Goal: Task Accomplishment & Management: Manage account settings

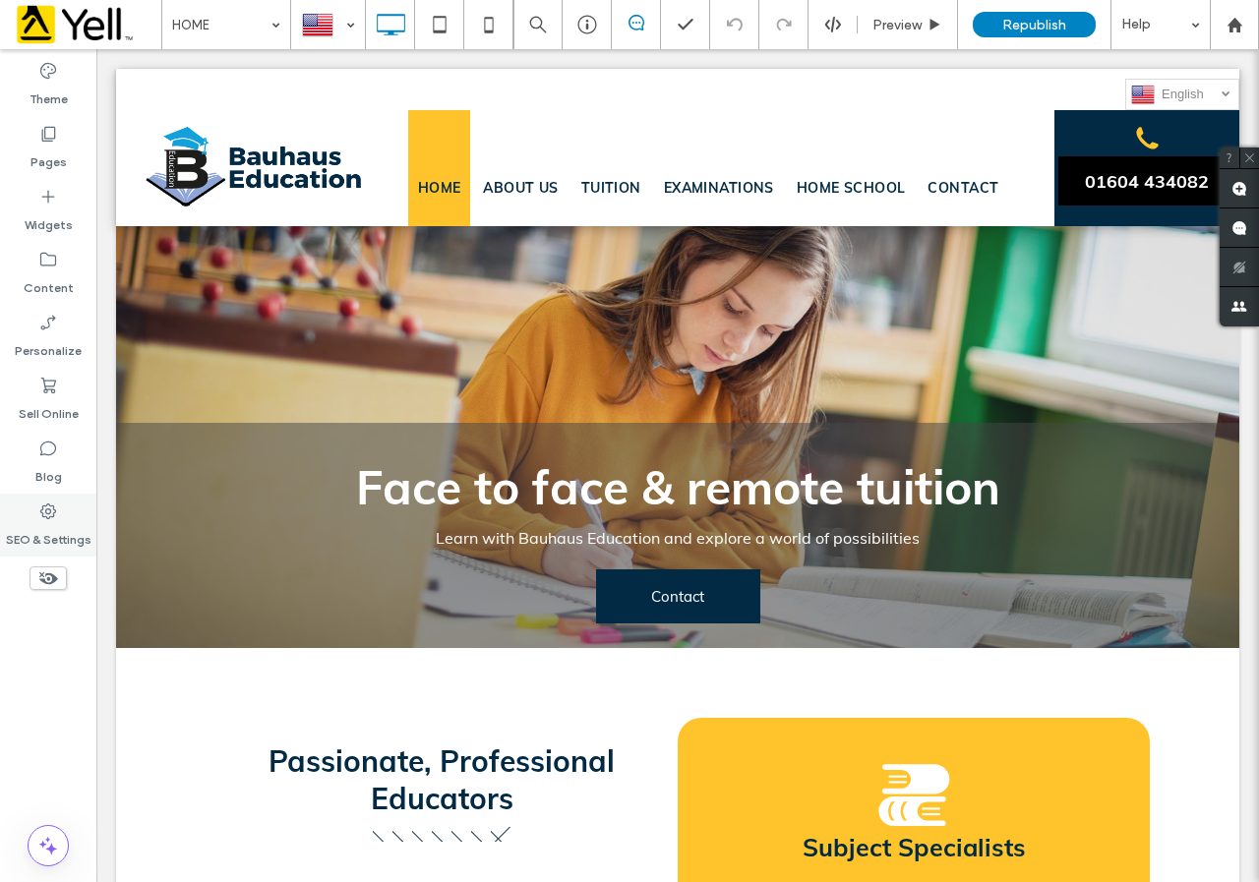
click at [59, 517] on div "SEO & Settings" at bounding box center [48, 525] width 96 height 63
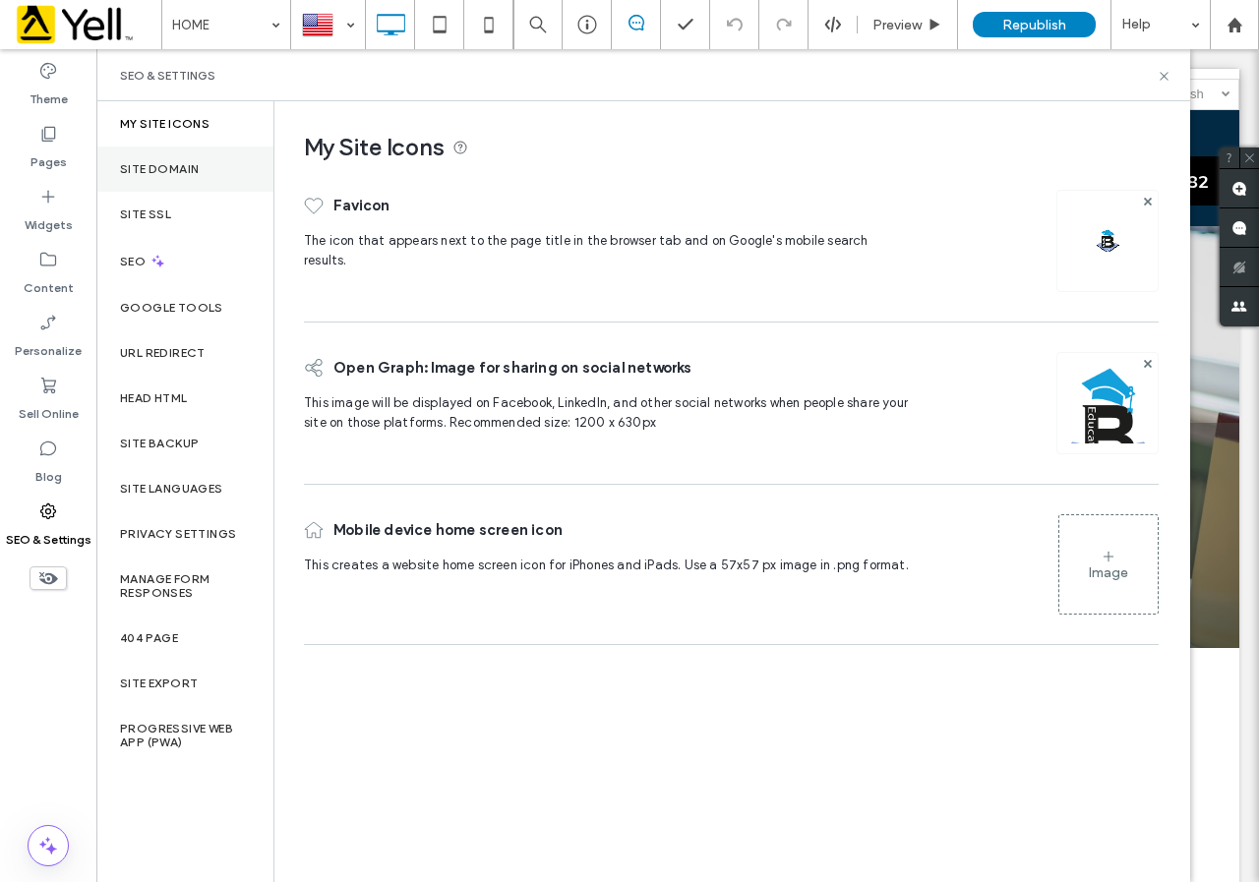
click at [153, 172] on label "Site Domain" at bounding box center [159, 169] width 79 height 14
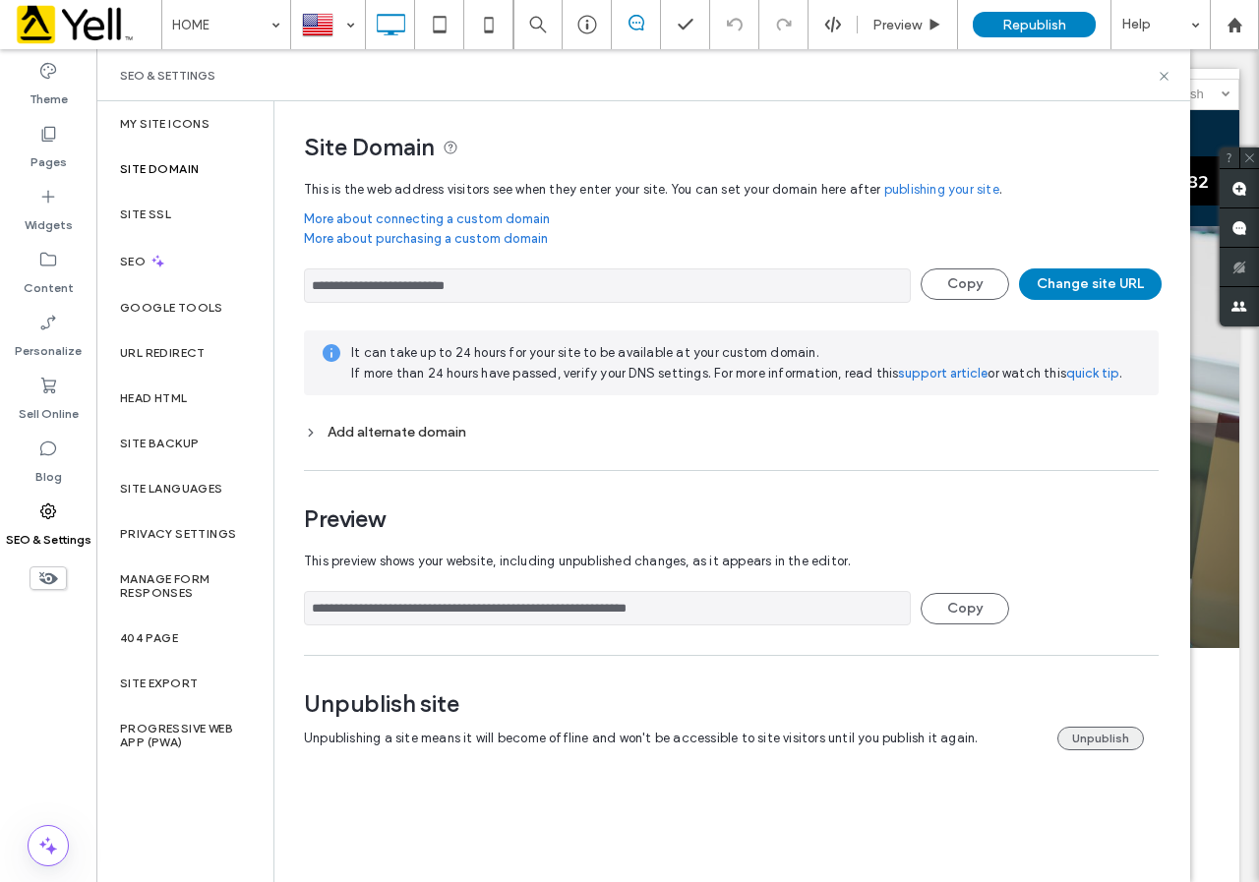
click at [1109, 743] on button "Unpublish" at bounding box center [1100, 739] width 87 height 24
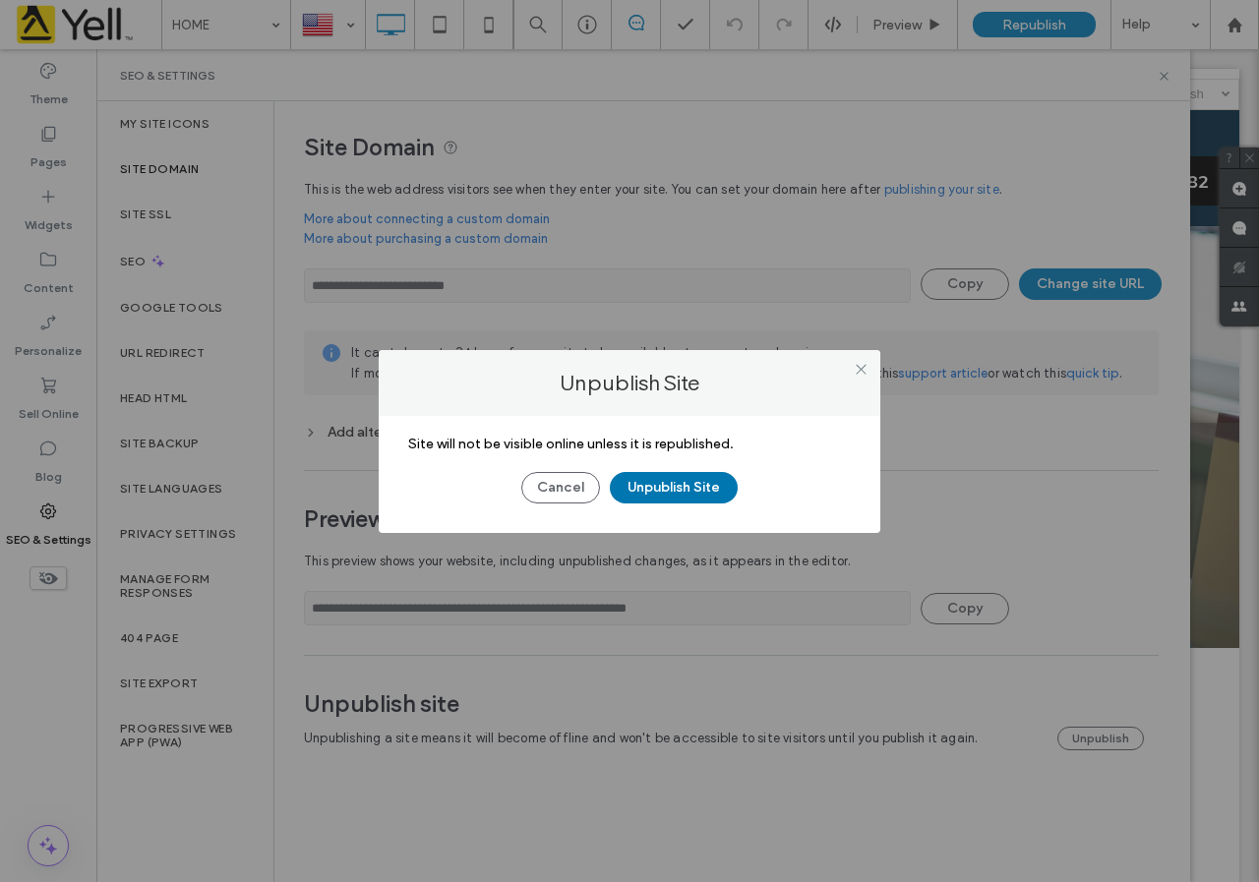
click at [691, 487] on button "Unpublish Site" at bounding box center [674, 487] width 128 height 31
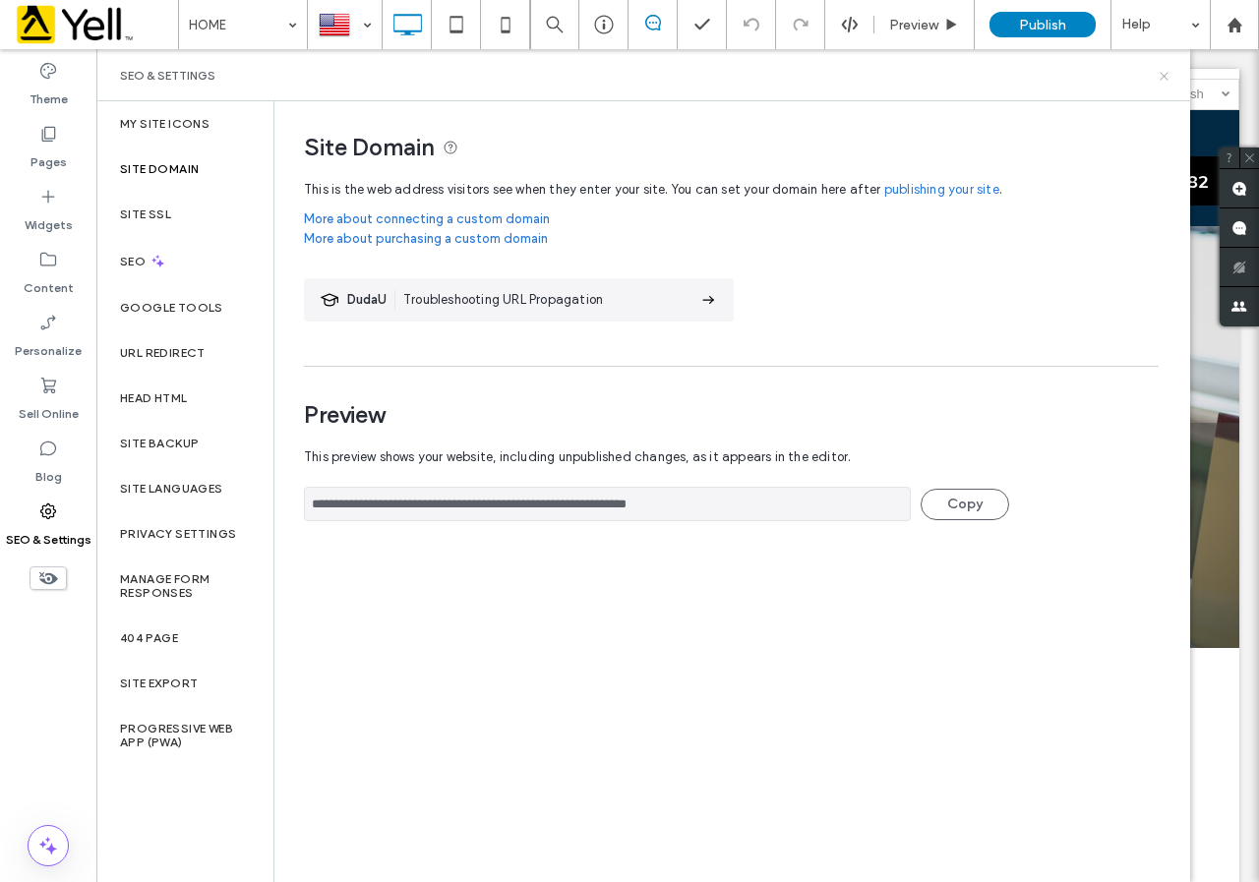
click at [1161, 77] on icon at bounding box center [1163, 76] width 15 height 15
